Goal: Obtain resource: Obtain resource

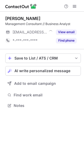
scroll to position [102, 84]
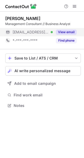
click at [66, 34] on button "View email" at bounding box center [66, 31] width 21 height 5
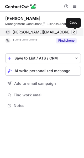
click at [74, 33] on span at bounding box center [74, 32] width 4 height 4
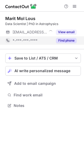
scroll to position [102, 84]
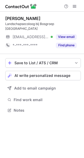
scroll to position [106, 84]
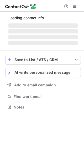
scroll to position [102, 84]
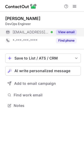
click at [68, 31] on button "View email" at bounding box center [66, 31] width 21 height 5
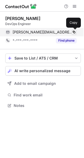
drag, startPoint x: 77, startPoint y: 31, endPoint x: 73, endPoint y: 33, distance: 4.4
click at [73, 33] on div "dritan@xlinq.io Verified Copy" at bounding box center [43, 32] width 76 height 8
click at [73, 33] on span at bounding box center [74, 32] width 4 height 4
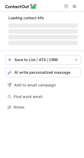
scroll to position [102, 84]
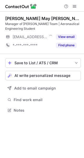
scroll to position [106, 84]
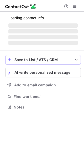
scroll to position [102, 84]
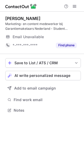
scroll to position [106, 84]
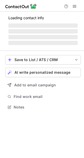
scroll to position [110, 84]
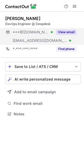
click at [66, 31] on button "View email" at bounding box center [66, 31] width 21 height 5
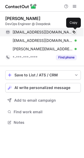
click at [76, 34] on button at bounding box center [73, 31] width 5 height 5
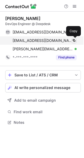
click at [75, 39] on span at bounding box center [74, 40] width 4 height 4
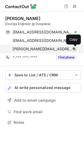
click at [74, 48] on span at bounding box center [74, 49] width 4 height 4
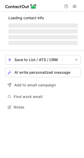
scroll to position [115, 84]
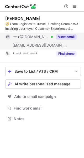
click at [60, 39] on button "View email" at bounding box center [66, 36] width 21 height 5
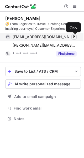
click at [76, 38] on span at bounding box center [74, 37] width 4 height 4
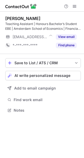
scroll to position [106, 84]
